Goal: Task Accomplishment & Management: Manage account settings

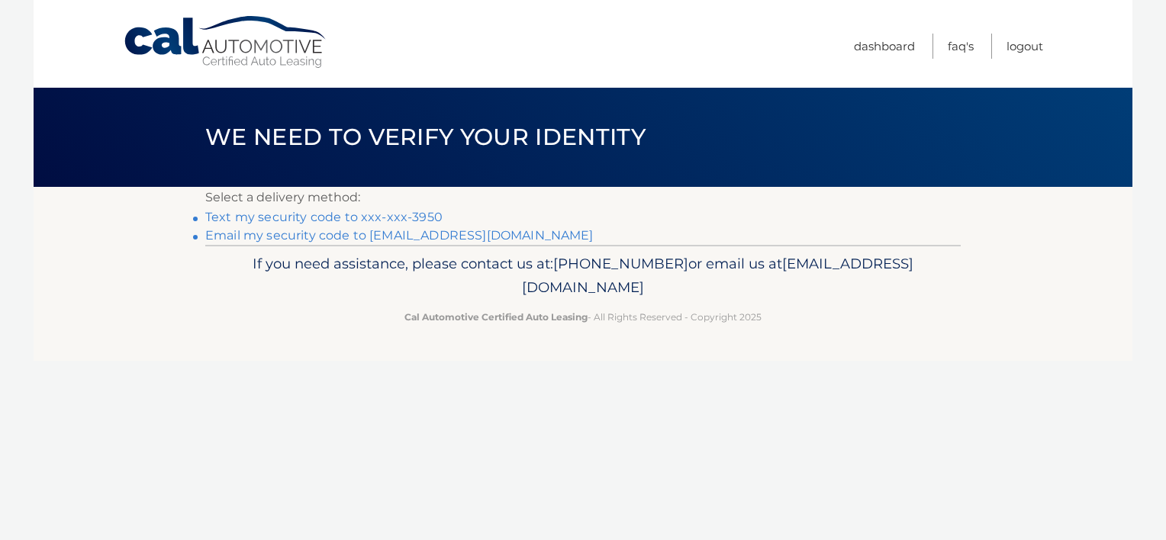
click at [348, 214] on link "Text my security code to xxx-xxx-3950" at bounding box center [323, 217] width 237 height 14
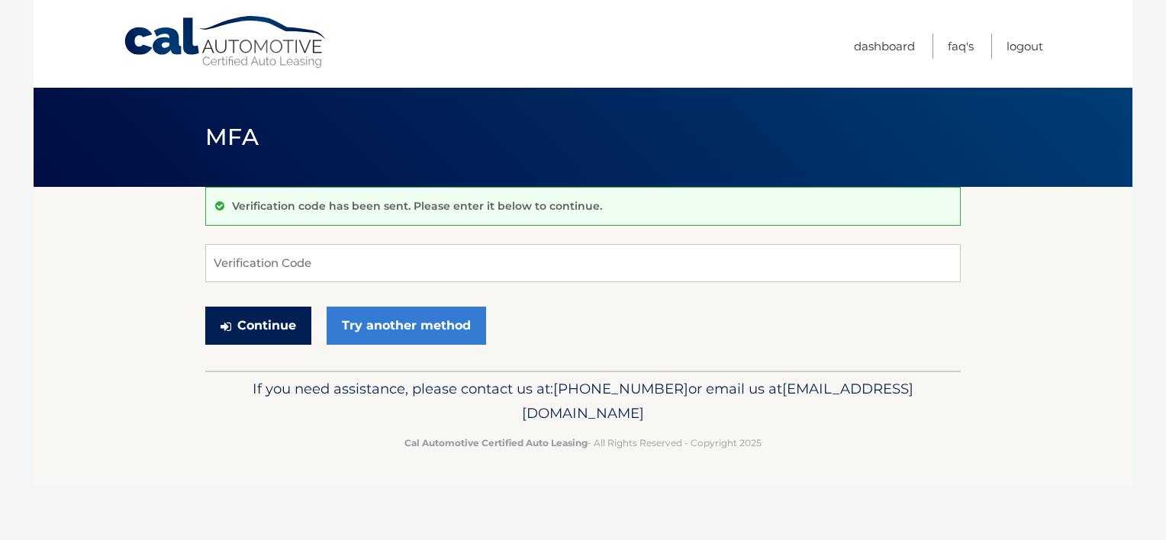
click at [265, 323] on button "Continue" at bounding box center [258, 326] width 106 height 38
